Goal: Transaction & Acquisition: Purchase product/service

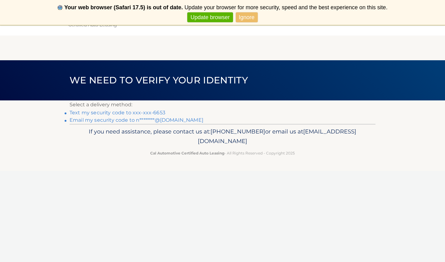
click at [133, 114] on link "Text my security code to xxx-xxx-6653" at bounding box center [118, 113] width 96 height 6
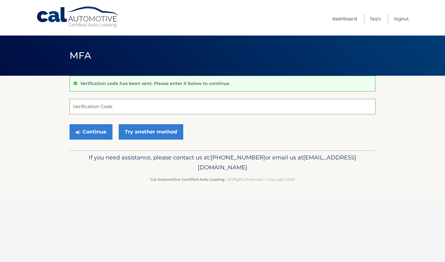
click at [110, 108] on input "Verification Code" at bounding box center [223, 106] width 306 height 15
type input "851284"
click at [96, 134] on button "Continue" at bounding box center [91, 131] width 43 height 15
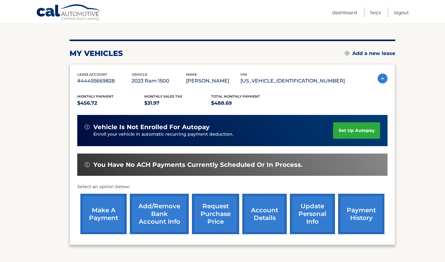
scroll to position [67, 0]
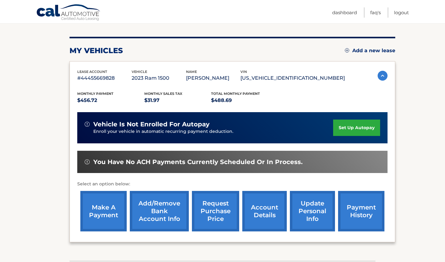
click at [113, 210] on link "make a payment" at bounding box center [103, 211] width 46 height 41
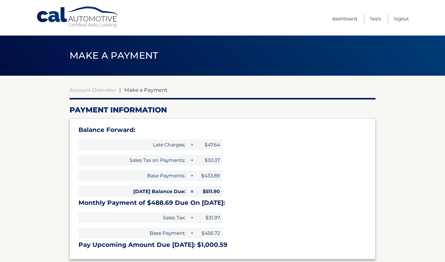
select select "MmU3MmFkZDItMmVhZS00MzIzLTg3ZTQtOTg3ZTBiNTg2ZWJm"
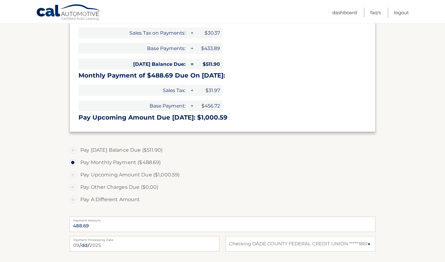
scroll to position [131, 0]
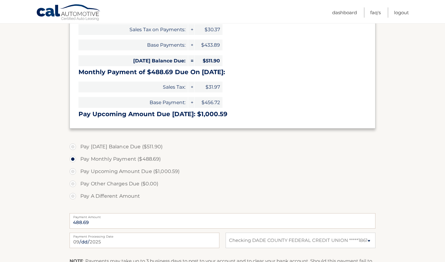
click at [74, 195] on label "Pay A Different Amount" at bounding box center [223, 196] width 306 height 12
click at [74, 195] on input "Pay A Different Amount" at bounding box center [75, 195] width 6 height 10
radio input "true"
click at [130, 223] on input "Payment Amount" at bounding box center [223, 220] width 306 height 15
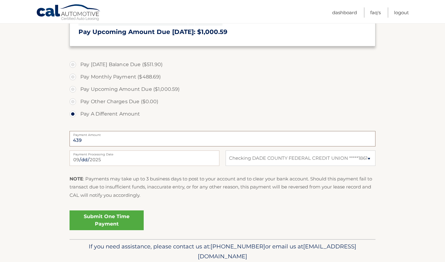
scroll to position [214, 0]
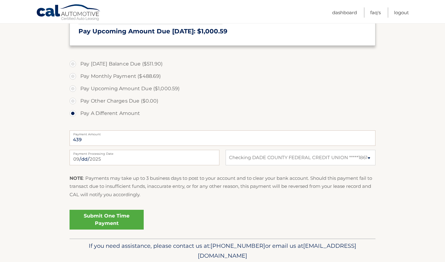
click at [115, 217] on link "Submit One Time Payment" at bounding box center [107, 220] width 74 height 20
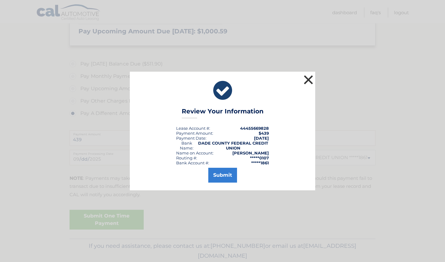
click at [307, 79] on button "×" at bounding box center [308, 80] width 12 height 12
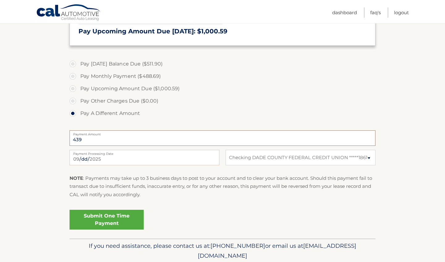
click at [91, 137] on input "439" at bounding box center [223, 138] width 306 height 15
type input "490"
click at [115, 218] on link "Submit One Time Payment" at bounding box center [107, 220] width 74 height 20
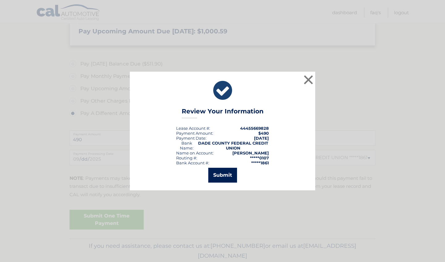
click at [219, 173] on button "Submit" at bounding box center [222, 175] width 29 height 15
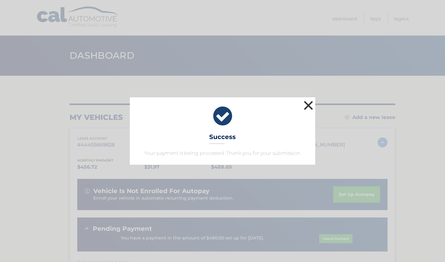
click at [305, 109] on button "×" at bounding box center [308, 105] width 12 height 12
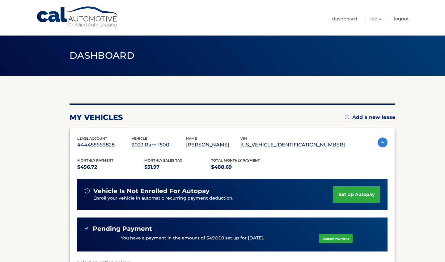
click at [400, 20] on link "Logout" at bounding box center [401, 19] width 15 height 10
